Goal: Navigation & Orientation: Go to known website

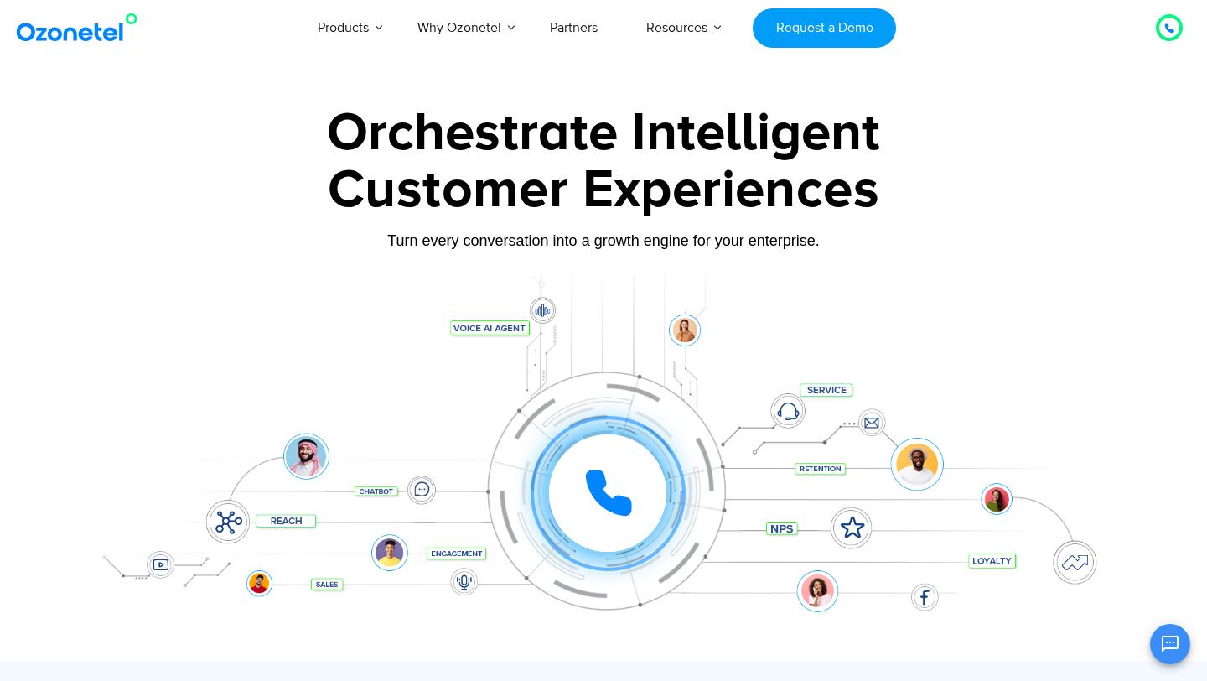
click at [1156, 344] on button "Open chat" at bounding box center [1170, 644] width 40 height 40
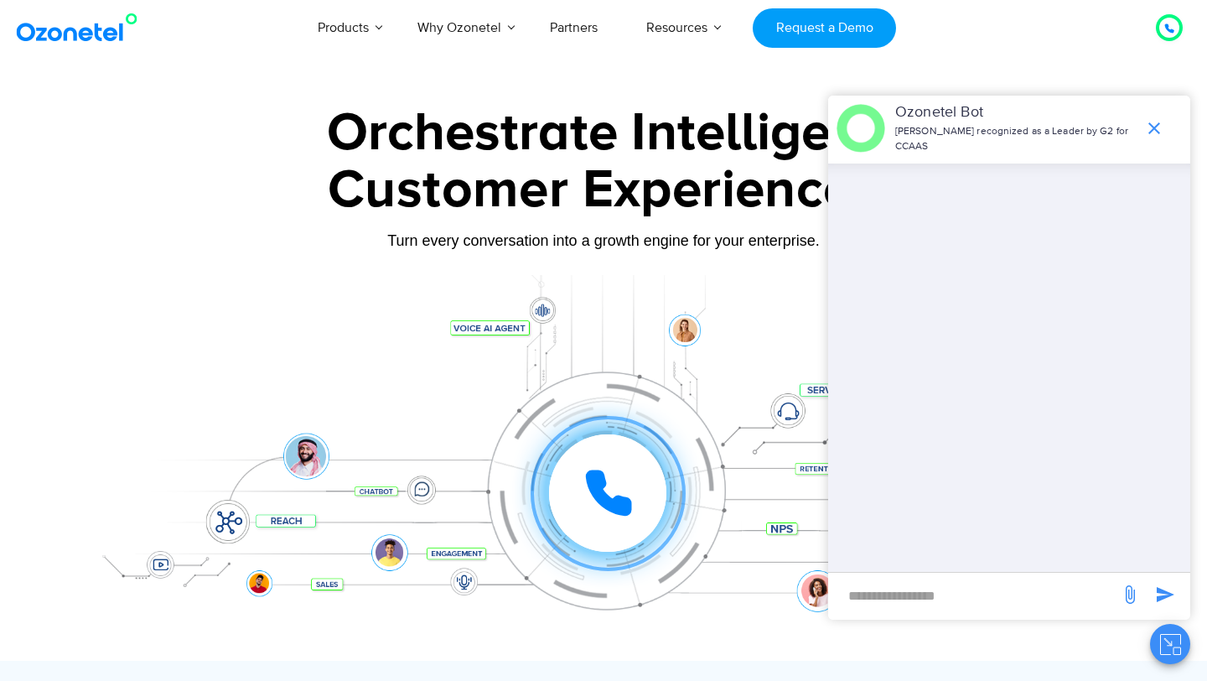
click at [1156, 344] on button "Close chat" at bounding box center [1170, 644] width 40 height 40
